Goal: Task Accomplishment & Management: Manage account settings

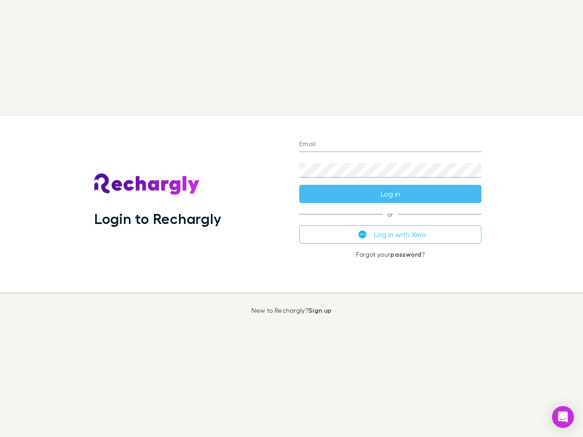
click at [291, 218] on div "Login to Rechargly" at bounding box center [189, 204] width 205 height 177
click at [390, 145] on input "Email" at bounding box center [390, 144] width 182 height 15
click at [390, 194] on form "Email Password Log in" at bounding box center [390, 166] width 182 height 73
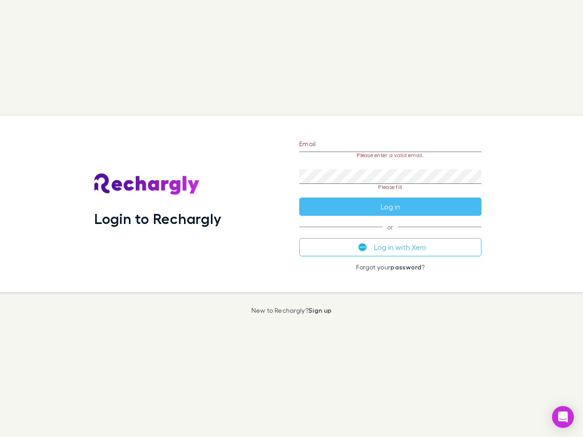
click at [390, 234] on div "Email Please enter a valid email. Password Please fill Log in or Log in with Xe…" at bounding box center [390, 204] width 197 height 177
click at [563, 417] on icon "Open Intercom Messenger" at bounding box center [563, 416] width 10 height 11
